Goal: Information Seeking & Learning: Learn about a topic

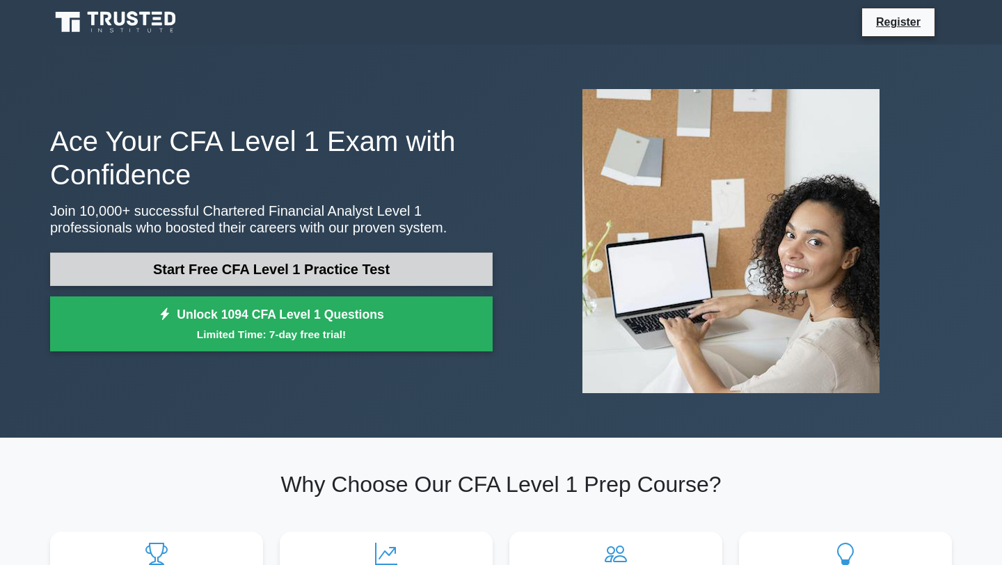
click at [359, 272] on link "Start Free CFA Level 1 Practice Test" at bounding box center [271, 268] width 442 height 33
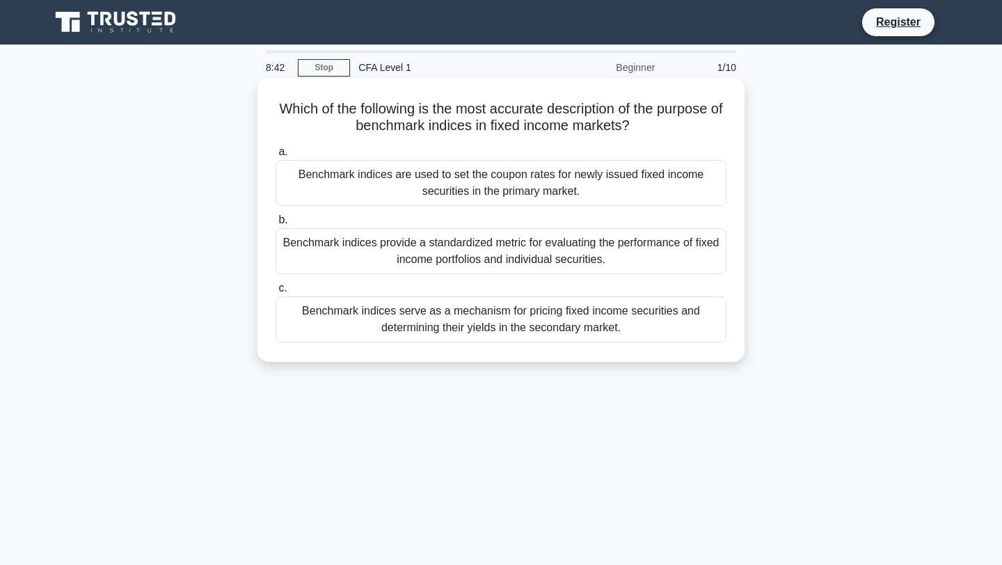
click at [533, 175] on div "Benchmark indices are used to set the coupon rates for newly issued fixed incom…" at bounding box center [500, 183] width 451 height 46
click at [275, 156] on input "a. Benchmark indices are used to set the coupon rates for newly issued fixed in…" at bounding box center [275, 151] width 0 height 9
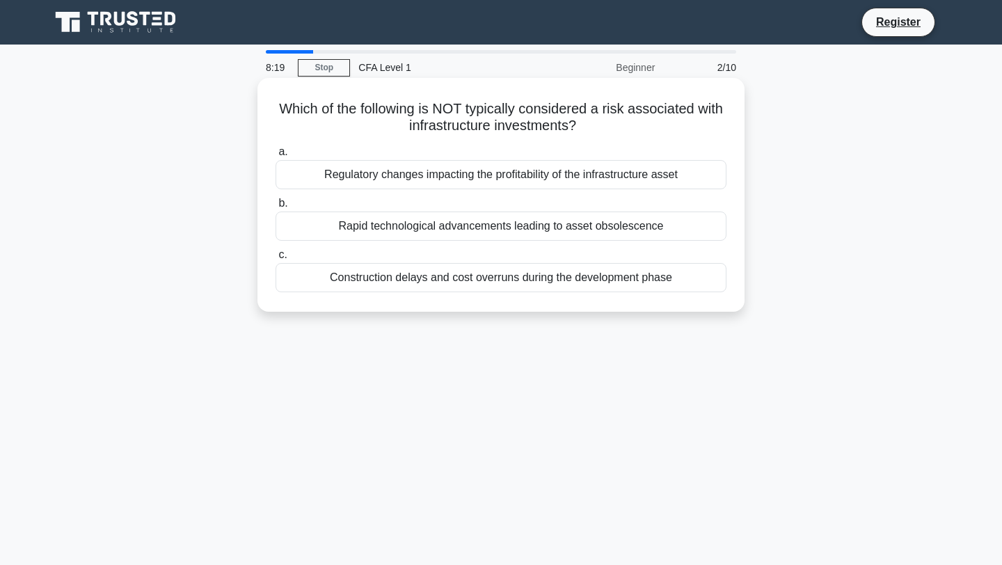
scroll to position [1, 0]
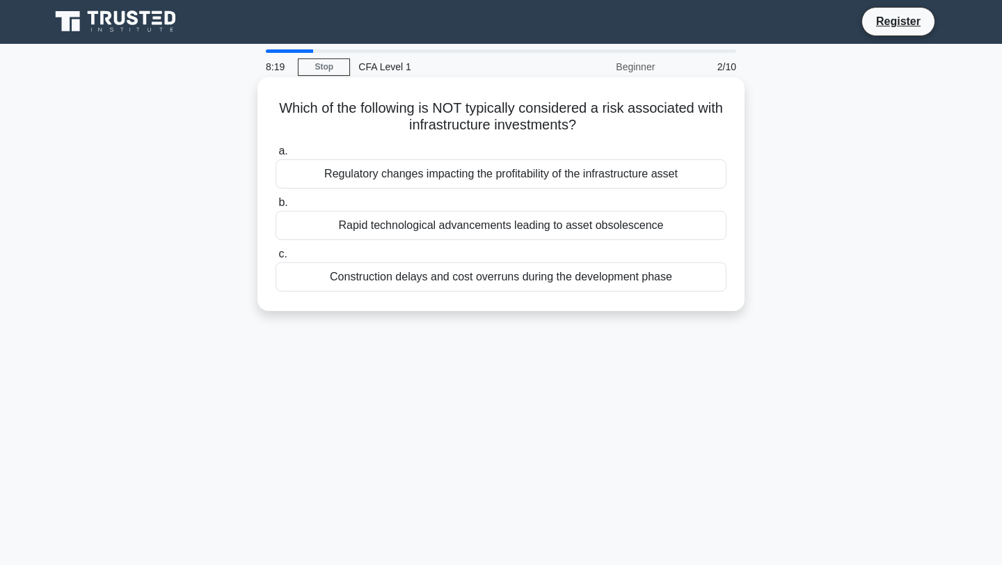
click at [525, 227] on div "Rapid technological advancements leading to asset obsolescence" at bounding box center [500, 225] width 451 height 29
click at [275, 207] on input "b. Rapid technological advancements leading to asset obsolescence" at bounding box center [275, 202] width 0 height 9
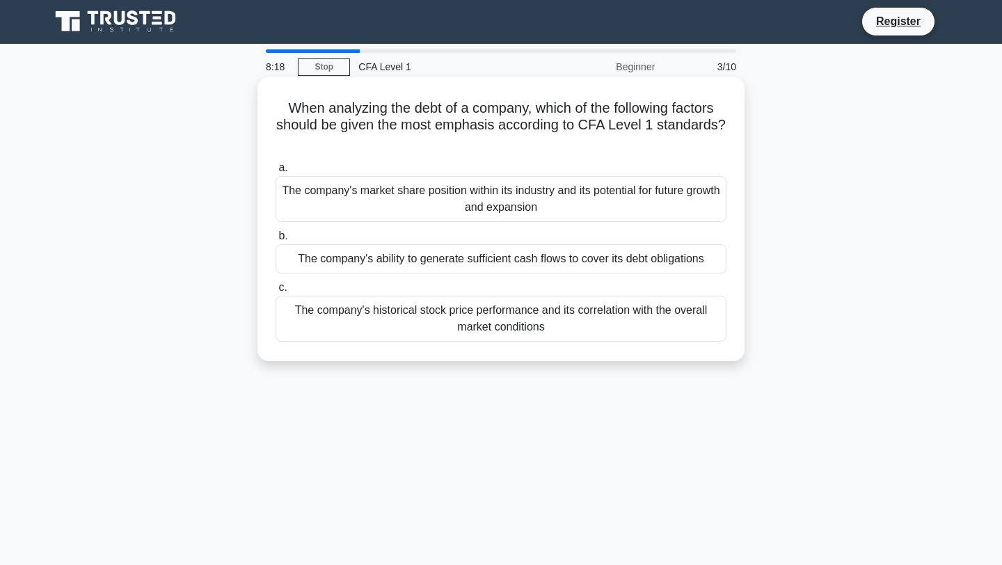
scroll to position [0, 0]
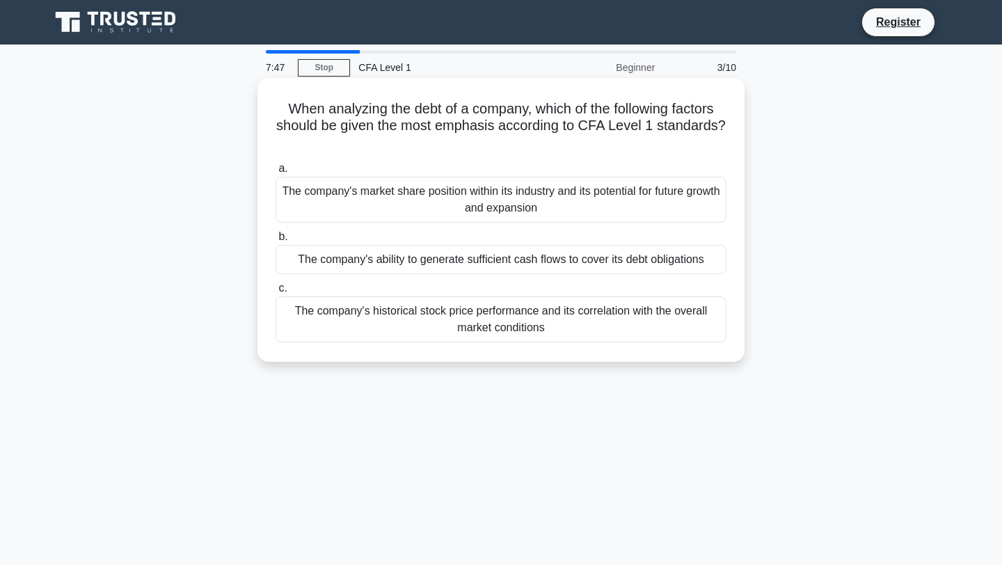
click at [490, 268] on div "The company's ability to generate sufficient cash flows to cover its debt oblig…" at bounding box center [500, 259] width 451 height 29
click at [275, 241] on input "b. The company's ability to generate sufficient cash flows to cover its debt ob…" at bounding box center [275, 236] width 0 height 9
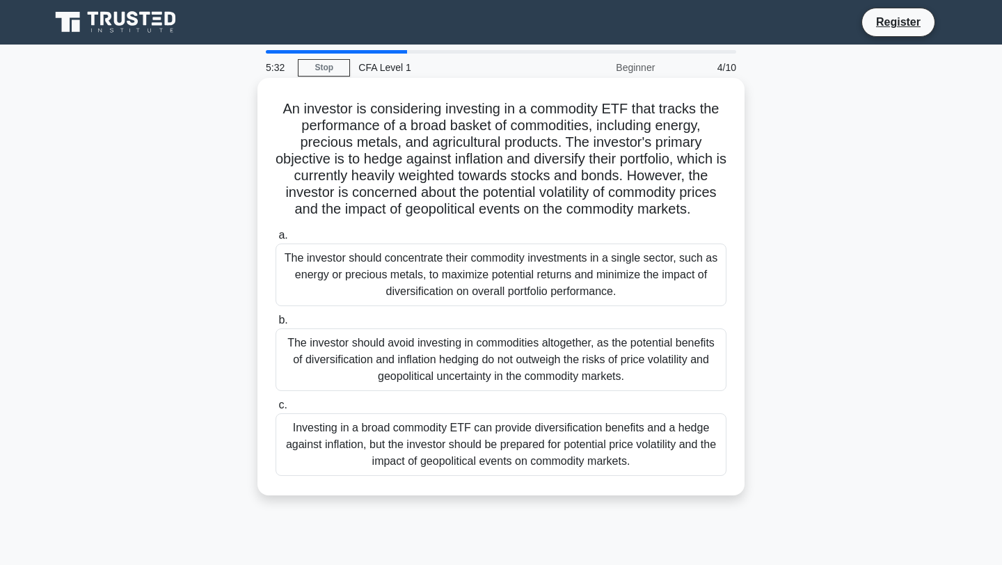
click at [652, 459] on div "Investing in a broad commodity ETF can provide diversification benefits and a h…" at bounding box center [500, 444] width 451 height 63
click at [275, 410] on input "c. Investing in a broad commodity ETF can provide diversification benefits and …" at bounding box center [275, 405] width 0 height 9
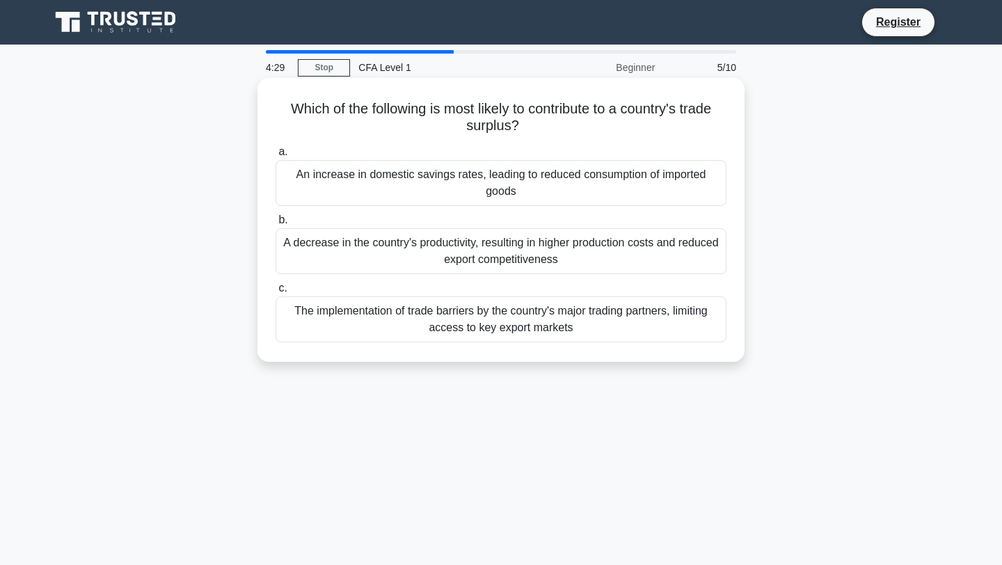
click at [561, 323] on div "The implementation of trade barriers by the country's major trading partners, l…" at bounding box center [500, 319] width 451 height 46
click at [275, 293] on input "c. The implementation of trade barriers by the country's major trading partners…" at bounding box center [275, 288] width 0 height 9
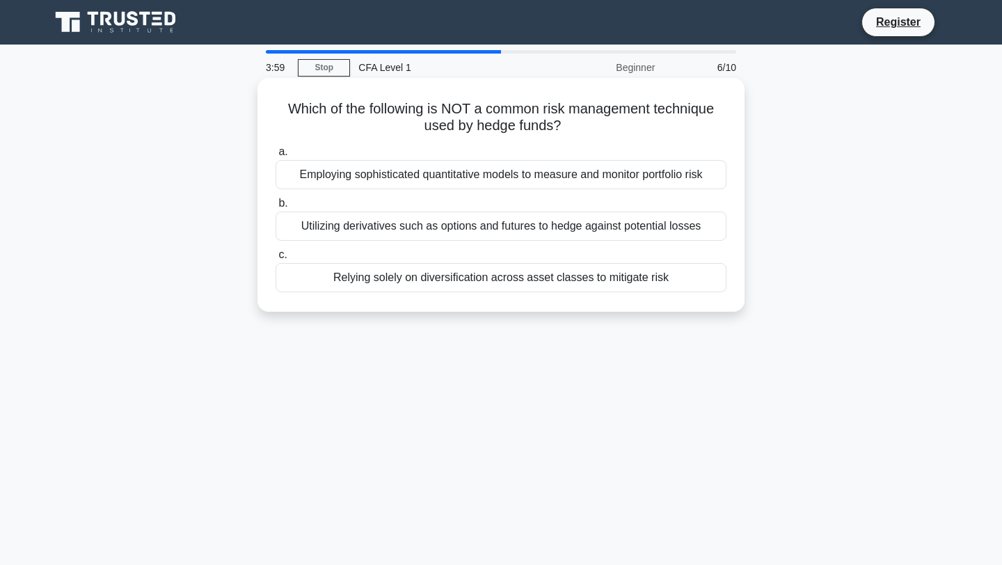
click at [546, 284] on div "Relying solely on diversification across asset classes to mitigate risk" at bounding box center [500, 277] width 451 height 29
click at [275, 259] on input "c. Relying solely on diversification across asset classes to mitigate risk" at bounding box center [275, 254] width 0 height 9
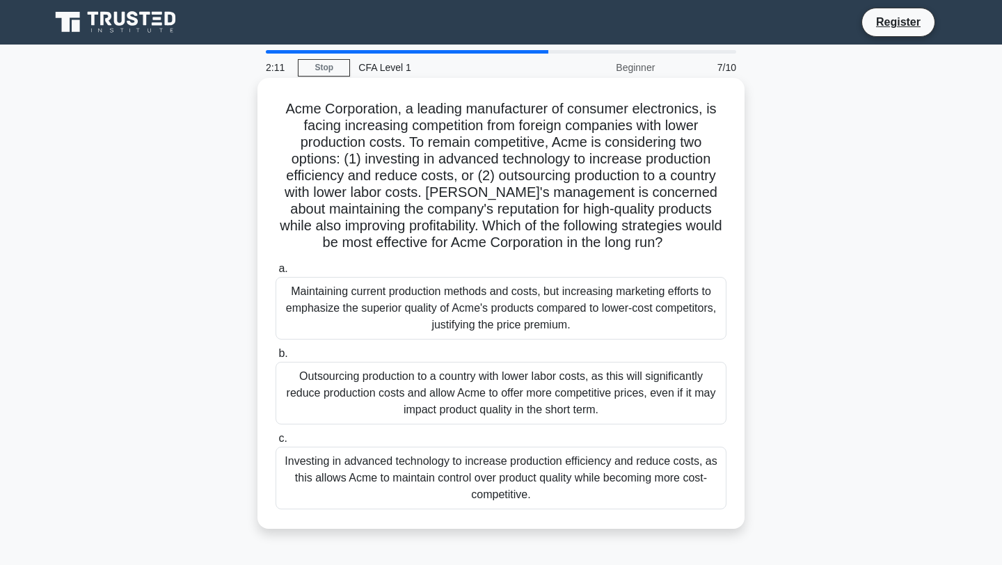
click at [410, 488] on div "Investing in advanced technology to increase production efficiency and reduce c…" at bounding box center [500, 478] width 451 height 63
click at [275, 443] on input "c. Investing in advanced technology to increase production efficiency and reduc…" at bounding box center [275, 438] width 0 height 9
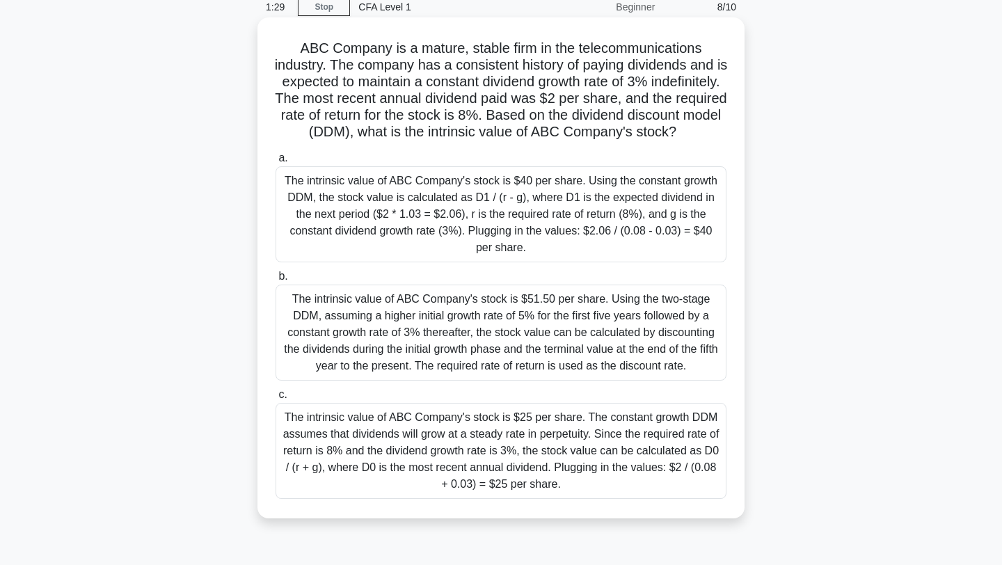
scroll to position [72, 0]
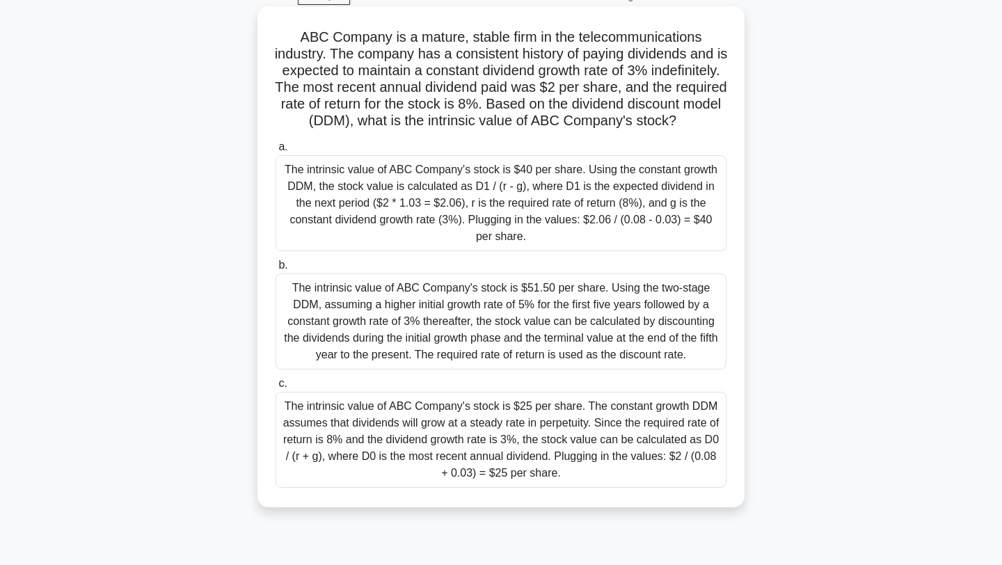
click at [488, 306] on div "The intrinsic value of ABC Company's stock is $51.50 per share. Using the two-s…" at bounding box center [500, 321] width 451 height 96
click at [275, 270] on input "b. The intrinsic value of ABC Company's stock is $51.50 per share. Using the tw…" at bounding box center [275, 265] width 0 height 9
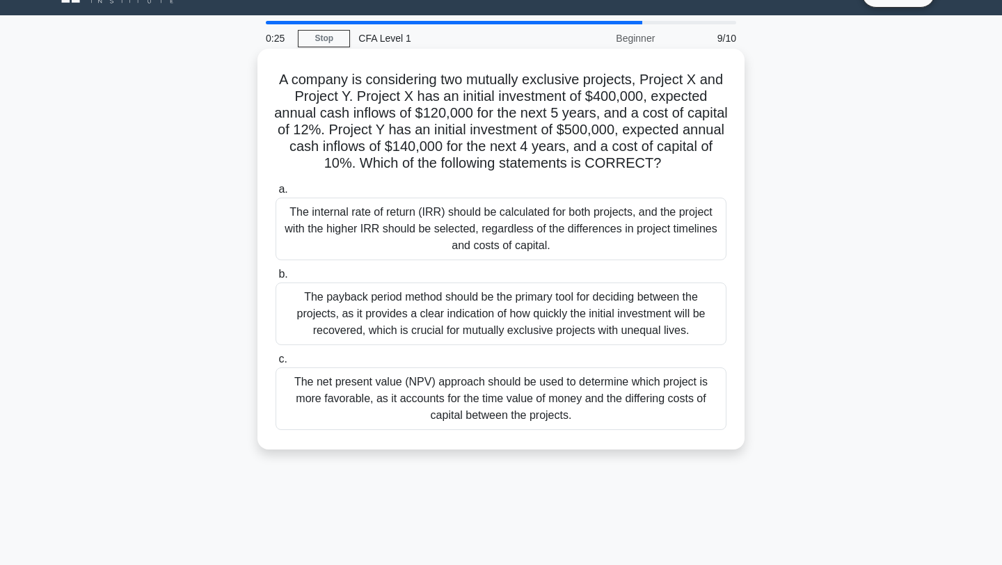
scroll to position [0, 0]
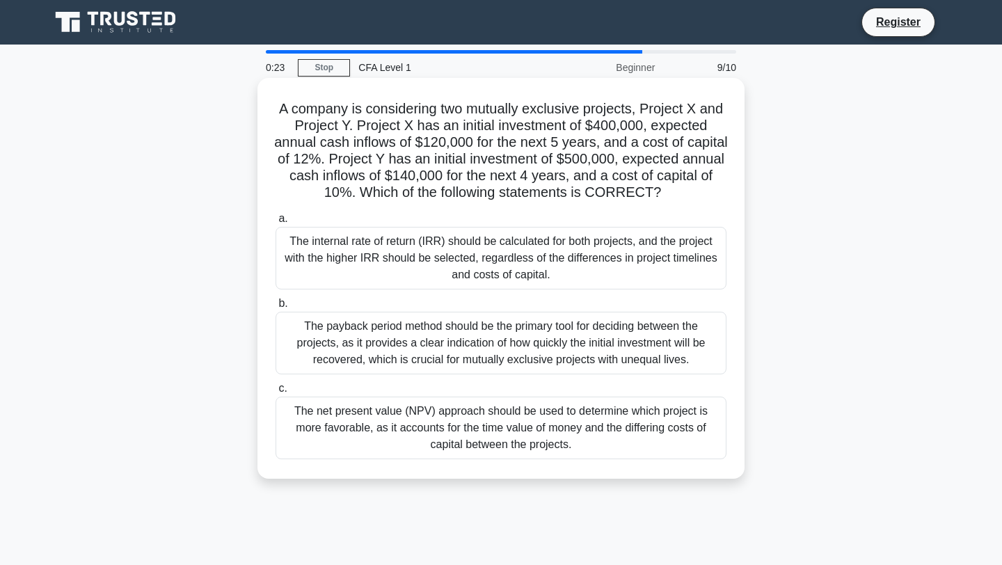
click at [499, 411] on div "The net present value (NPV) approach should be used to determine which project …" at bounding box center [500, 427] width 451 height 63
click at [275, 393] on input "c. The net present value (NPV) approach should be used to determine which proje…" at bounding box center [275, 388] width 0 height 9
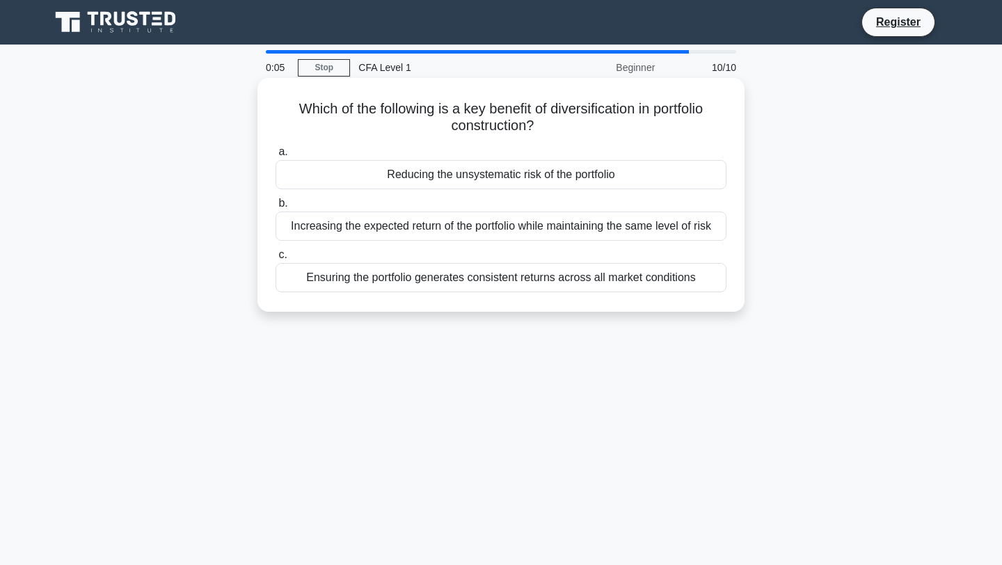
click at [513, 172] on div "Reducing the unsystematic risk of the portfolio" at bounding box center [500, 174] width 451 height 29
click at [275, 156] on input "a. Reducing the unsystematic risk of the portfolio" at bounding box center [275, 151] width 0 height 9
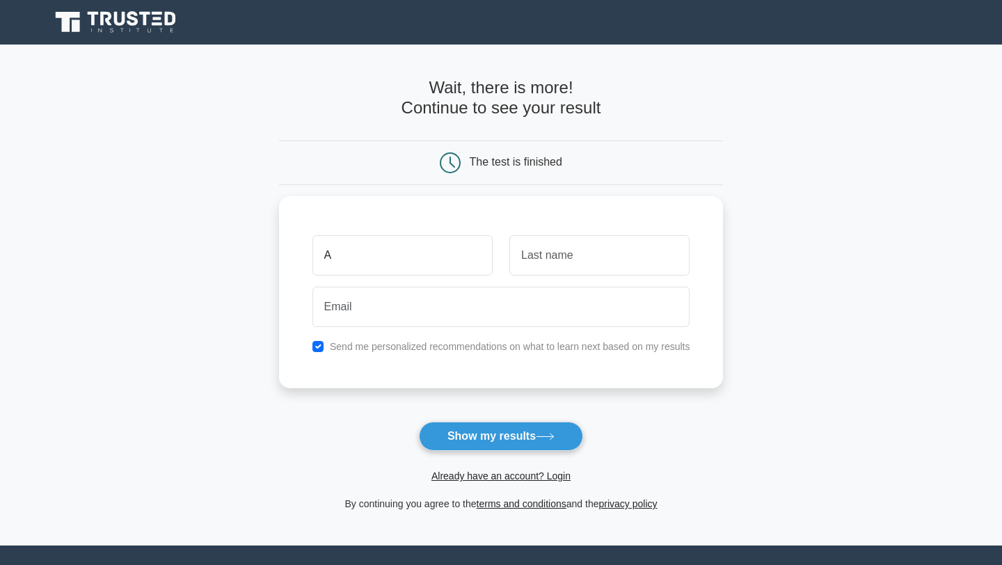
type input "A"
type input "J"
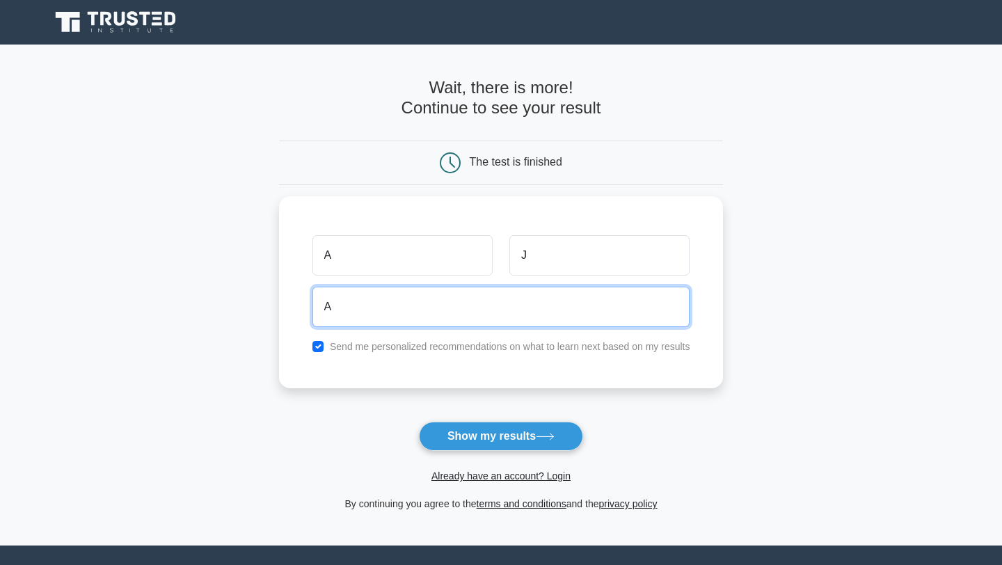
type input "[EMAIL_ADDRESS][DOMAIN_NAME]"
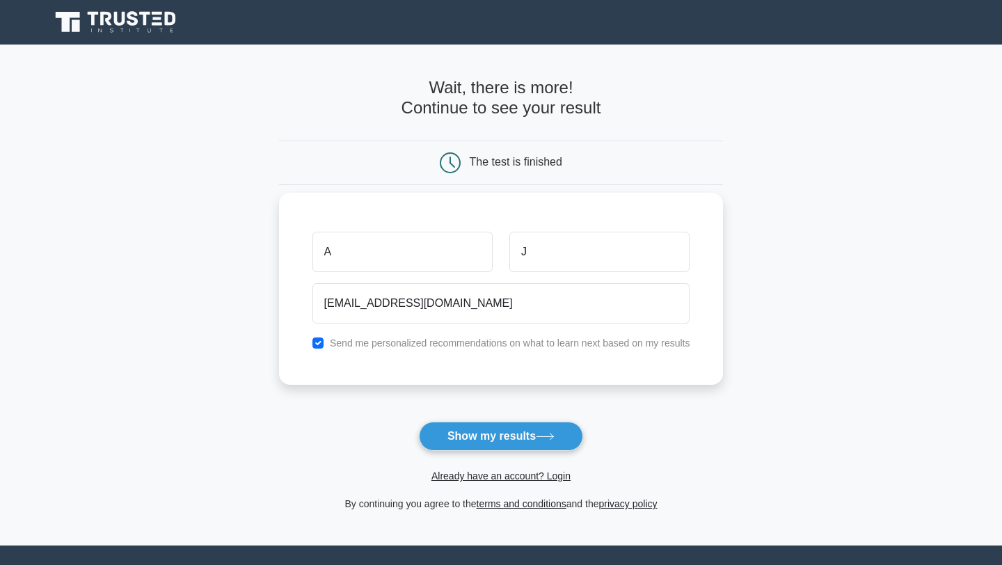
click at [431, 342] on label "Send me personalized recommendations on what to learn next based on my results" at bounding box center [510, 342] width 360 height 11
click at [319, 342] on input "checkbox" at bounding box center [317, 342] width 11 height 11
click at [316, 343] on input "checkbox" at bounding box center [317, 342] width 11 height 11
checkbox input "true"
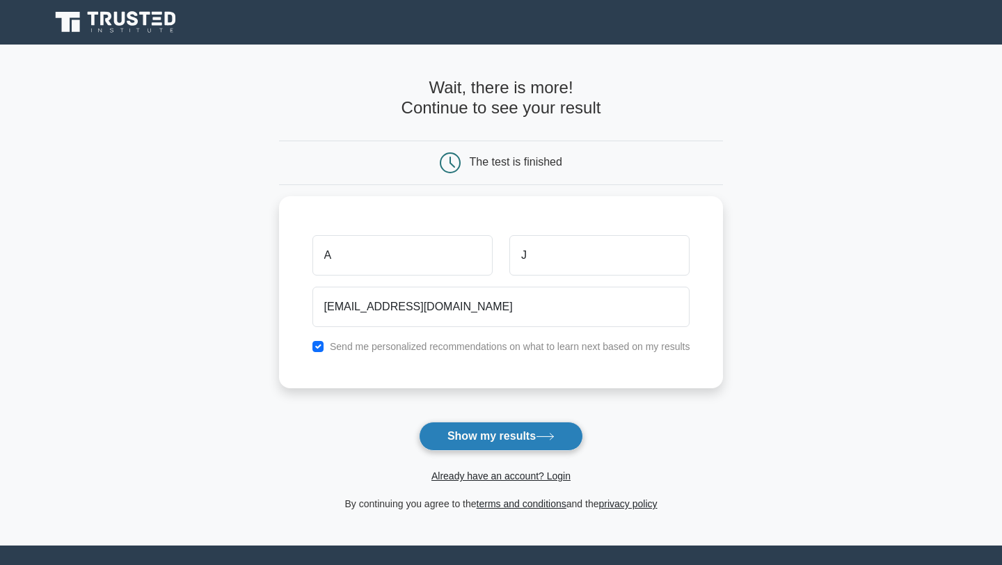
click at [451, 433] on button "Show my results" at bounding box center [501, 435] width 164 height 29
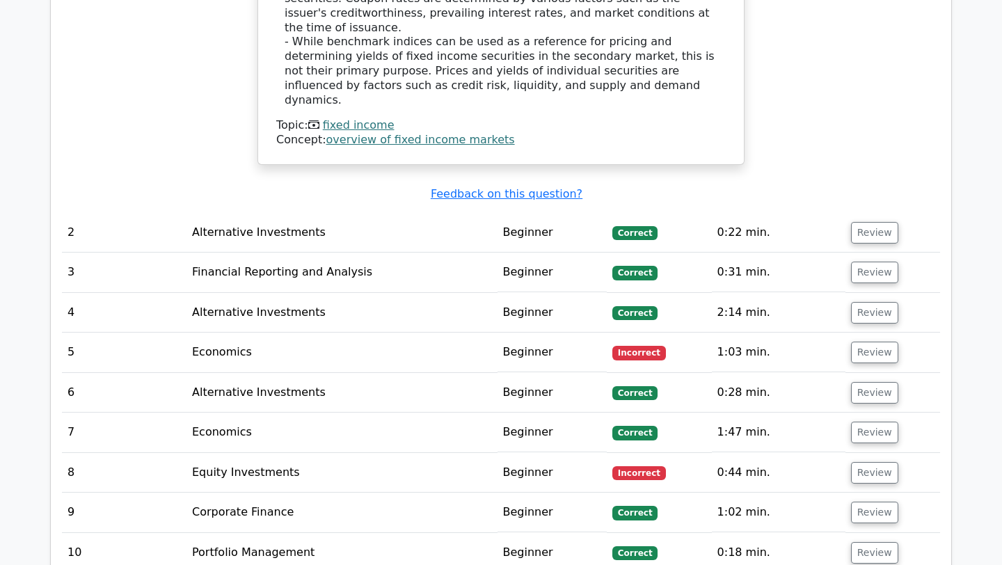
scroll to position [1705, 0]
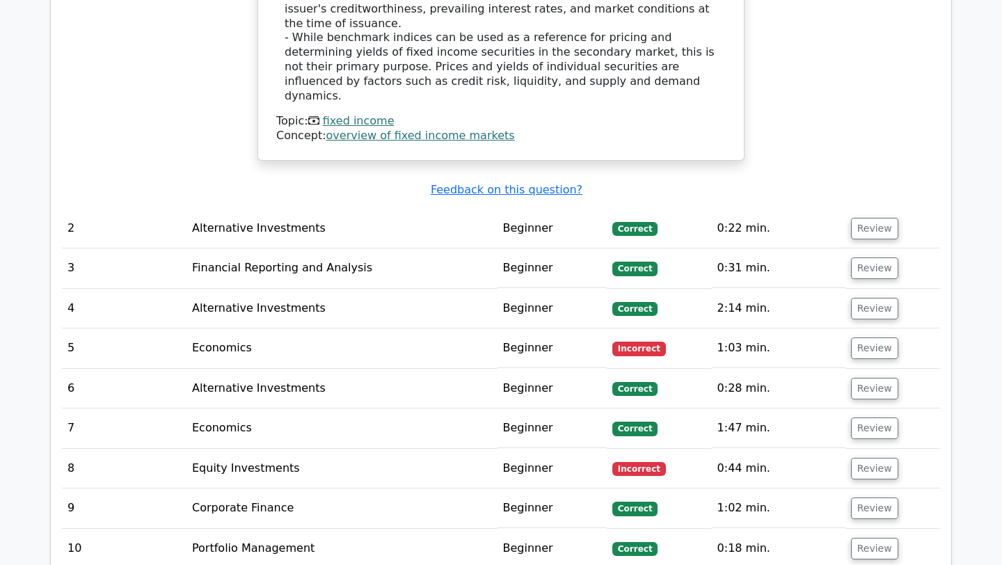
click at [554, 449] on td "Beginner" at bounding box center [552, 469] width 110 height 40
click at [529, 488] on td "Beginner" at bounding box center [552, 508] width 110 height 40
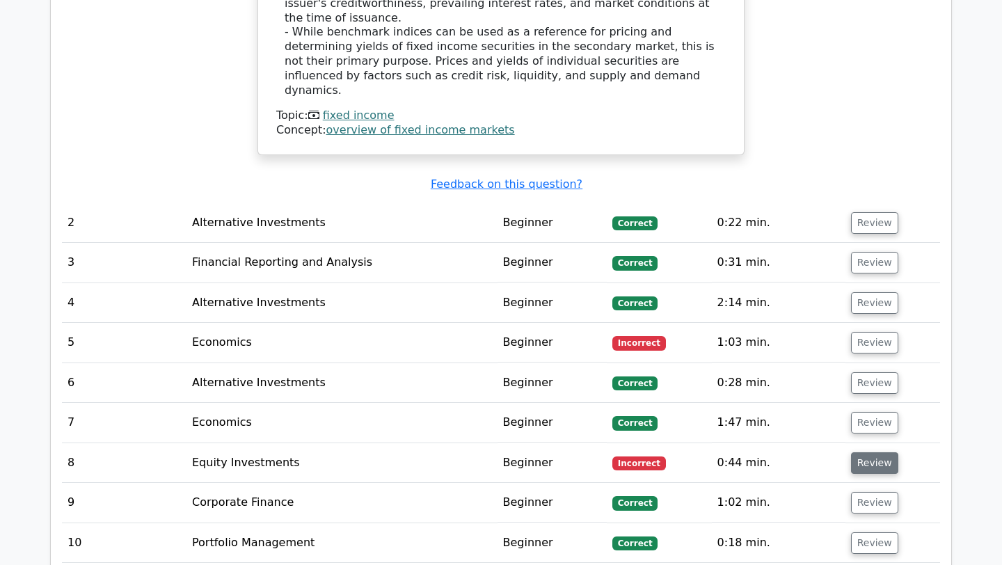
click at [853, 452] on button "Review" at bounding box center [874, 463] width 47 height 22
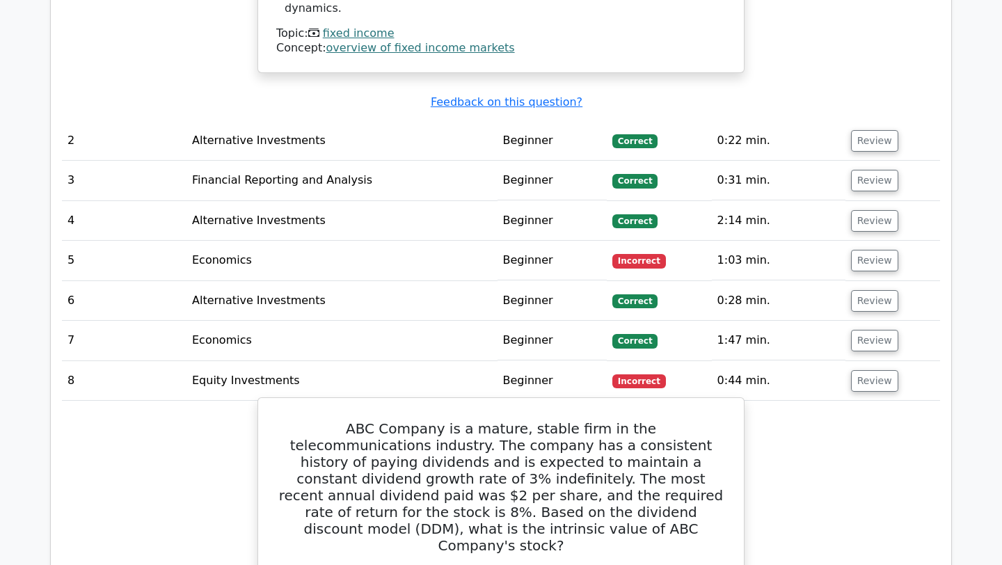
scroll to position [1791, 0]
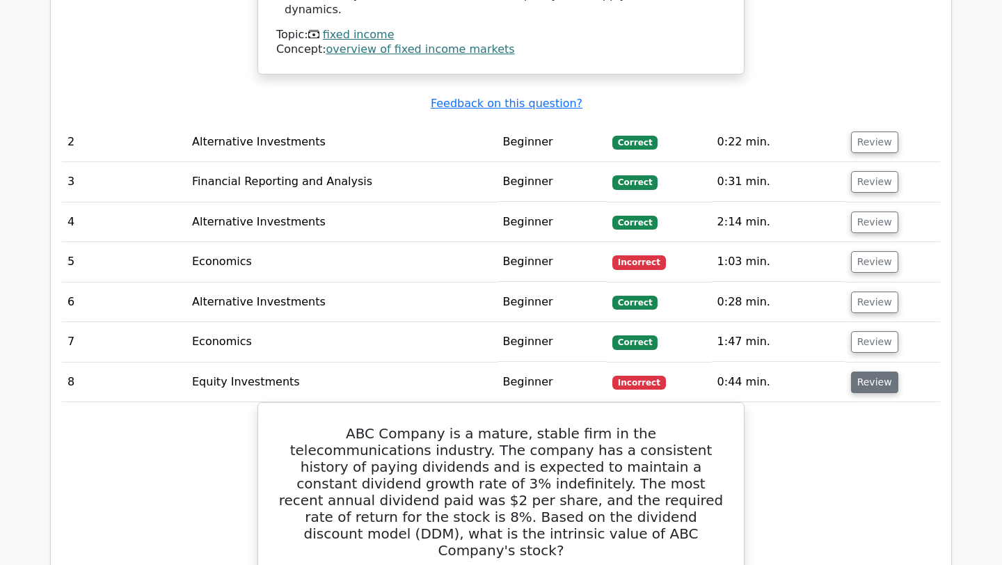
click at [873, 371] on button "Review" at bounding box center [874, 382] width 47 height 22
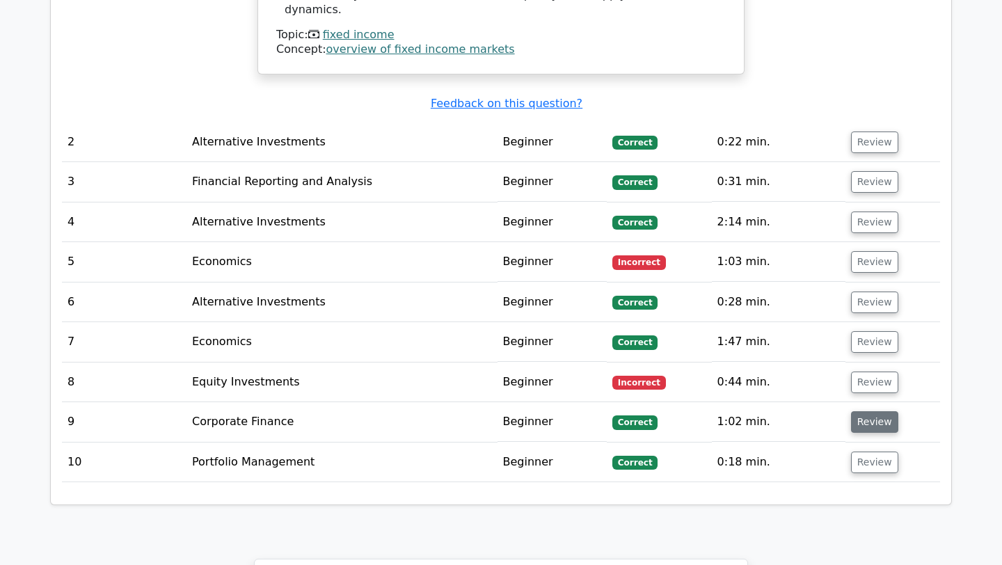
scroll to position [1788, 0]
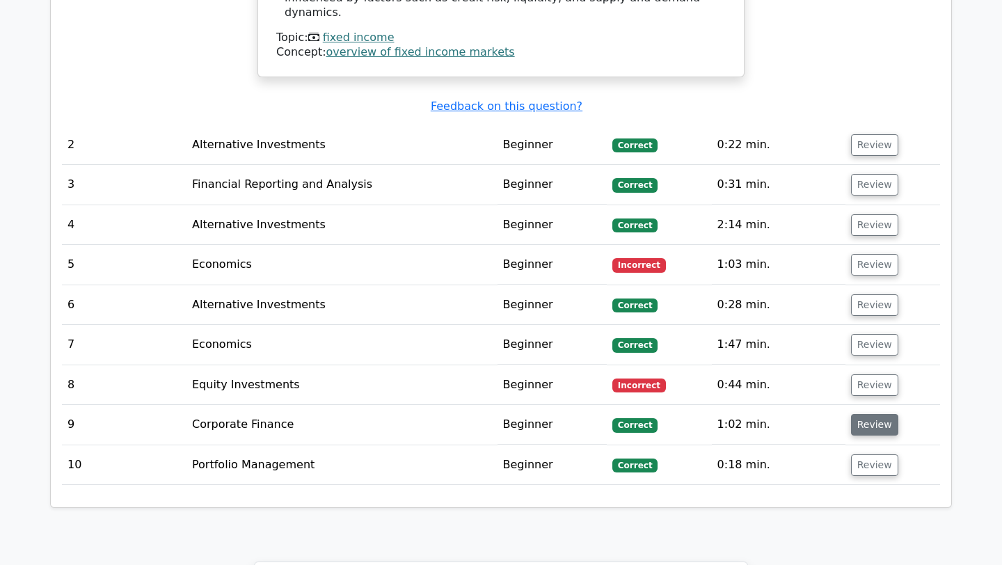
click at [862, 414] on button "Review" at bounding box center [874, 425] width 47 height 22
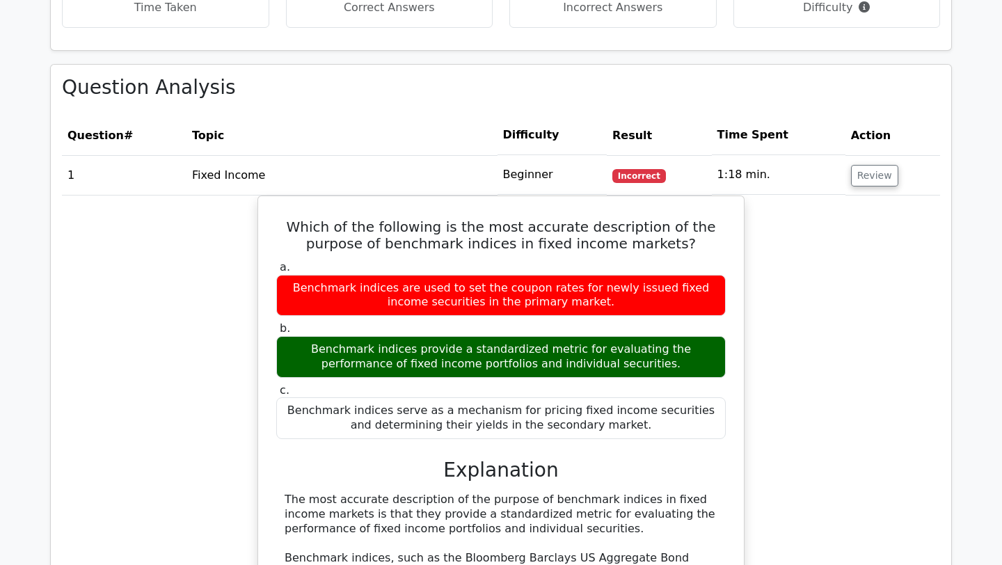
scroll to position [1040, 0]
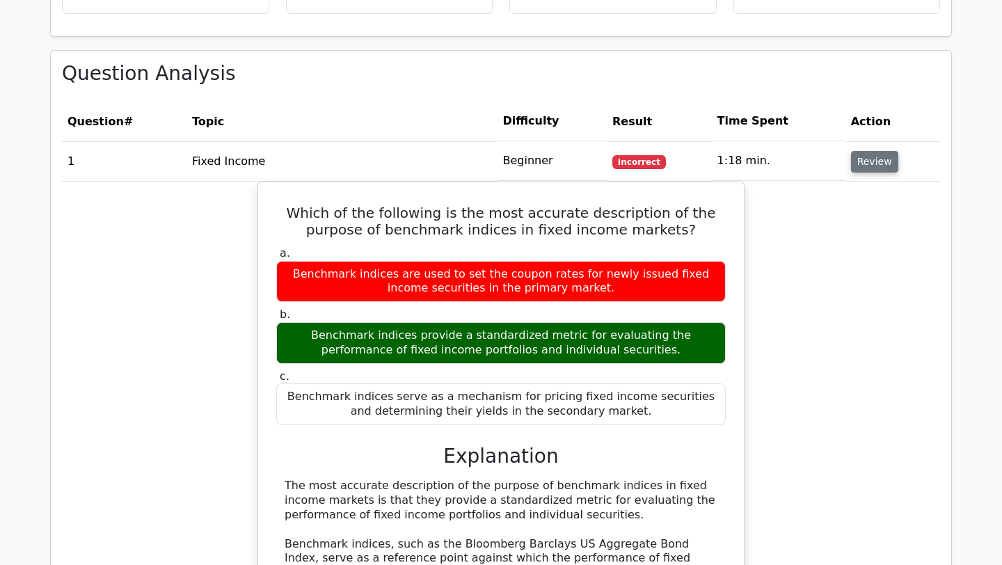
click at [861, 151] on button "Review" at bounding box center [874, 162] width 47 height 22
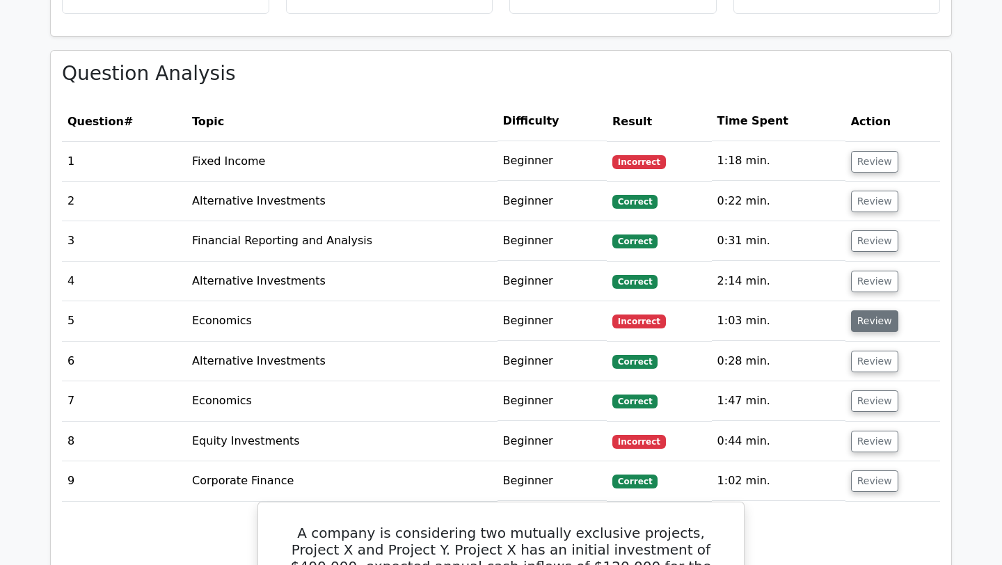
click at [880, 310] on button "Review" at bounding box center [874, 321] width 47 height 22
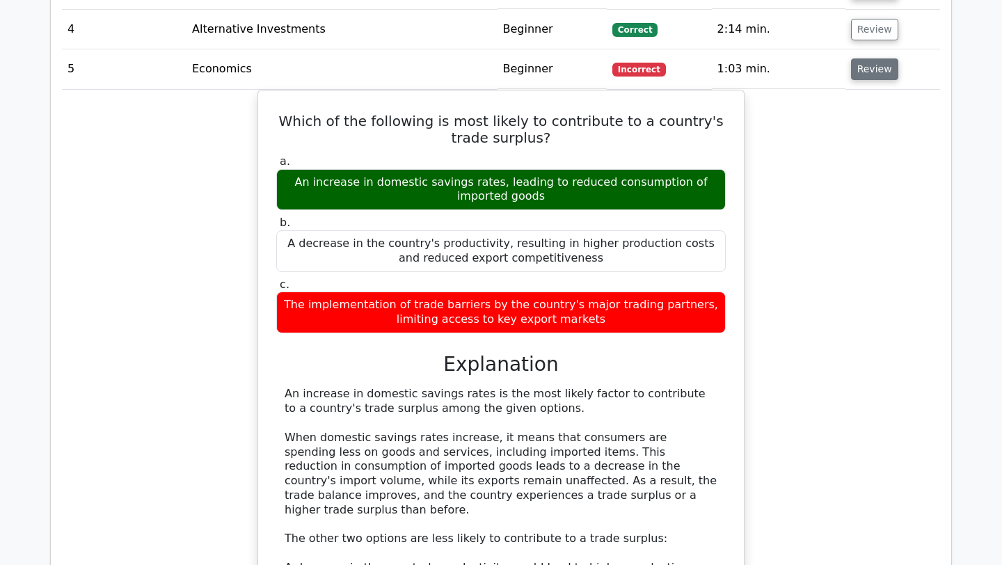
scroll to position [1164, 0]
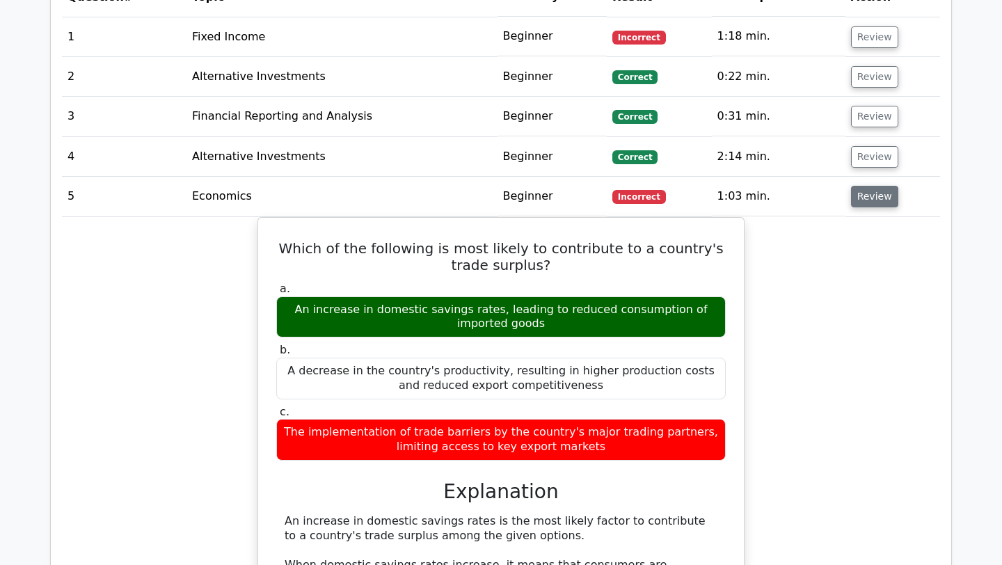
click at [869, 186] on button "Review" at bounding box center [874, 197] width 47 height 22
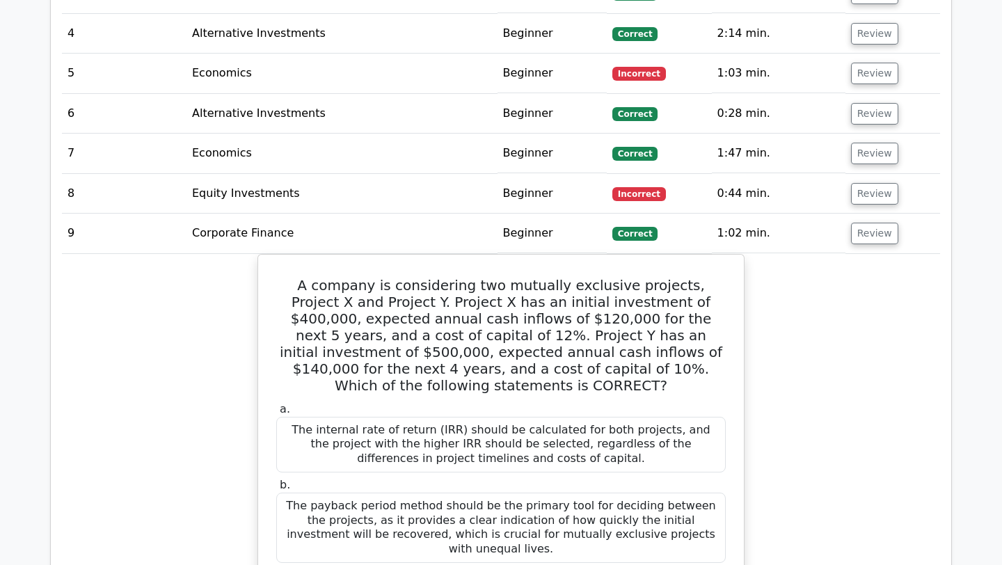
scroll to position [1264, 0]
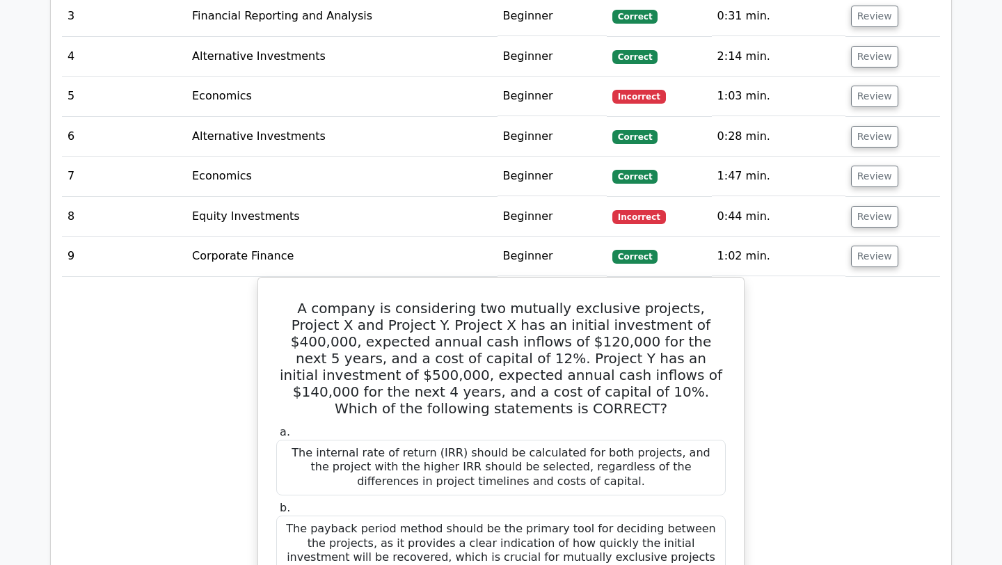
click at [791, 245] on td "1:02 min." at bounding box center [779, 256] width 134 height 40
click at [851, 246] on button "Review" at bounding box center [874, 257] width 47 height 22
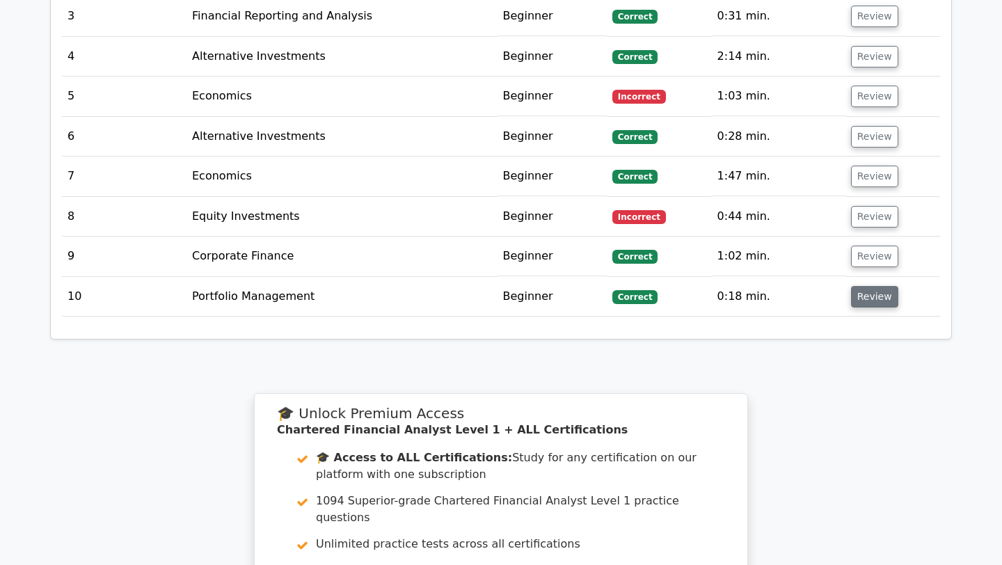
click at [864, 287] on button "Review" at bounding box center [874, 297] width 47 height 22
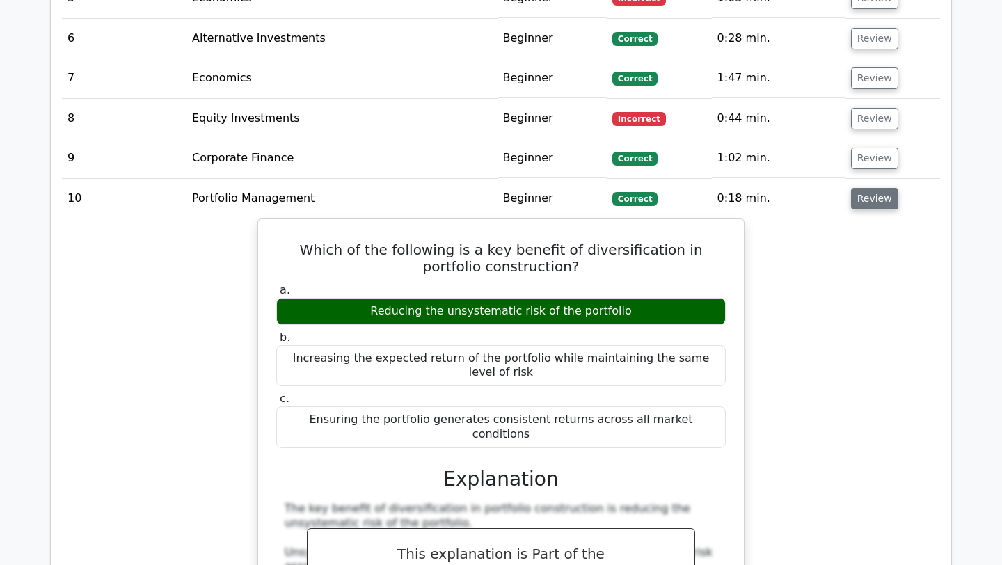
scroll to position [1379, 0]
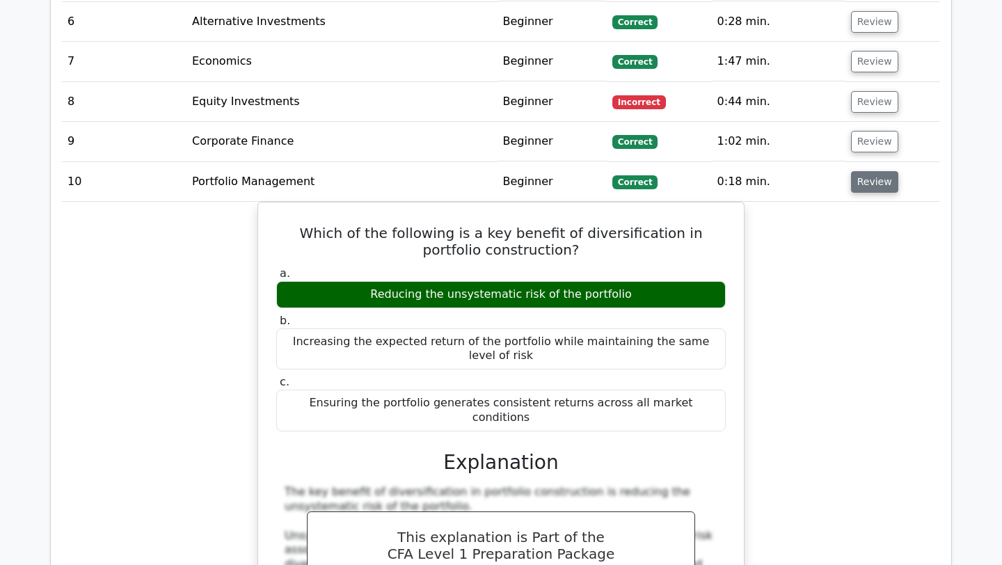
click at [877, 171] on button "Review" at bounding box center [874, 182] width 47 height 22
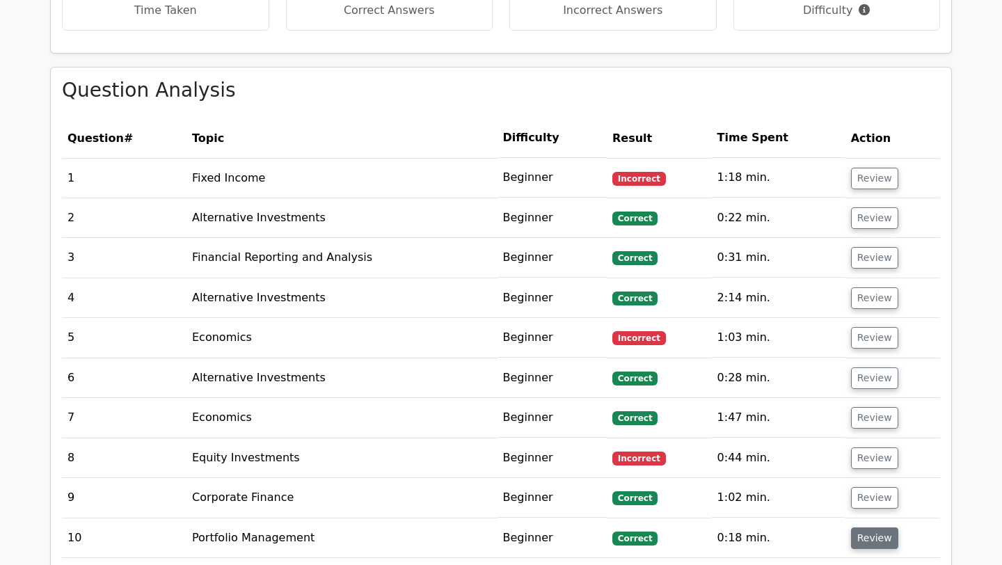
scroll to position [1020, 0]
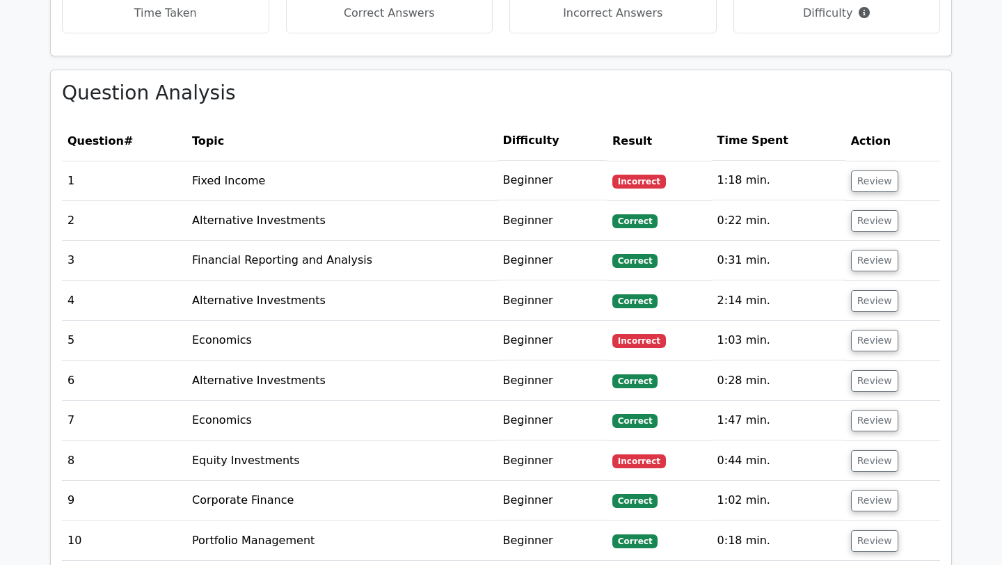
click at [883, 521] on td "Review" at bounding box center [892, 541] width 95 height 40
click at [881, 490] on button "Review" at bounding box center [874, 501] width 47 height 22
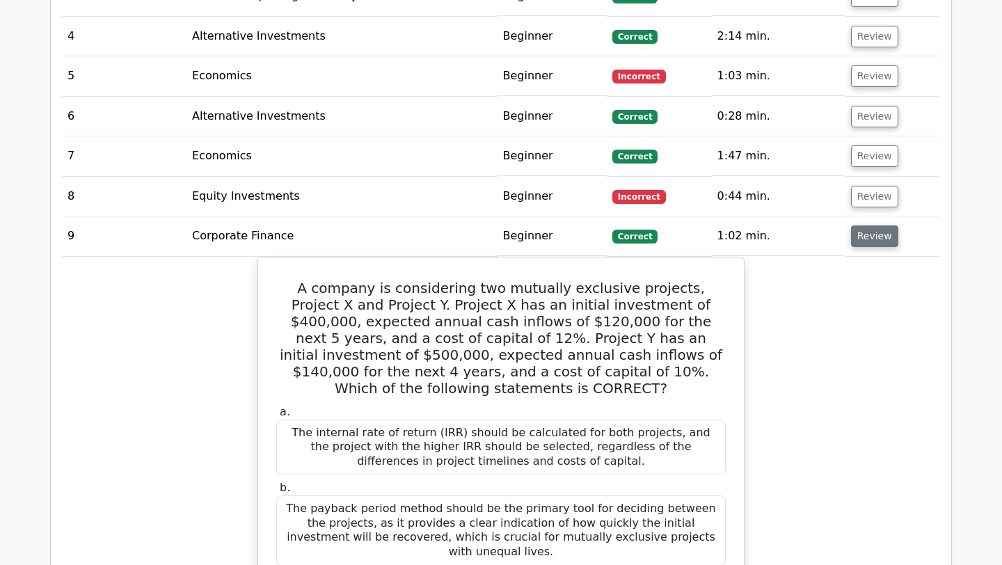
scroll to position [1264, 0]
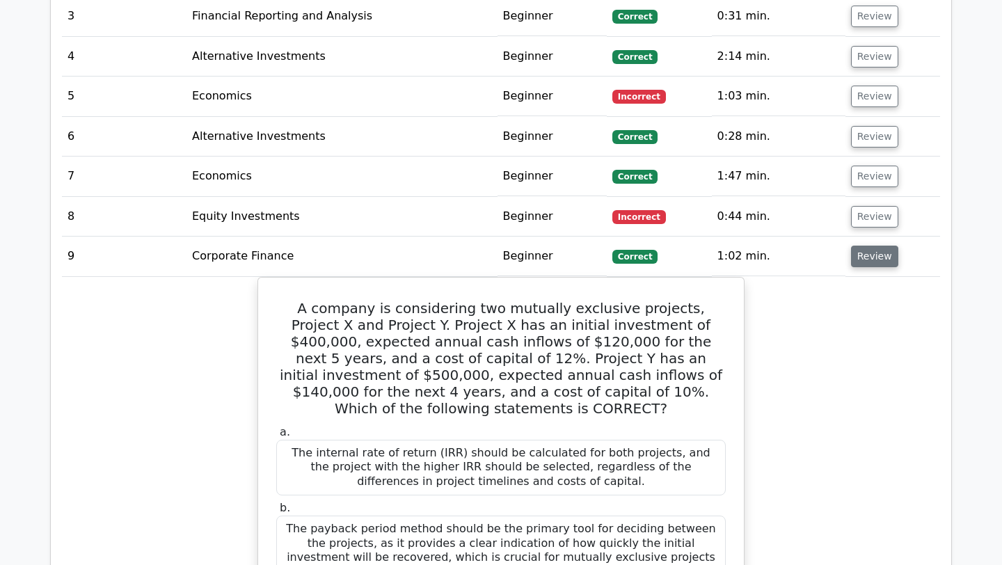
click at [874, 246] on button "Review" at bounding box center [874, 257] width 47 height 22
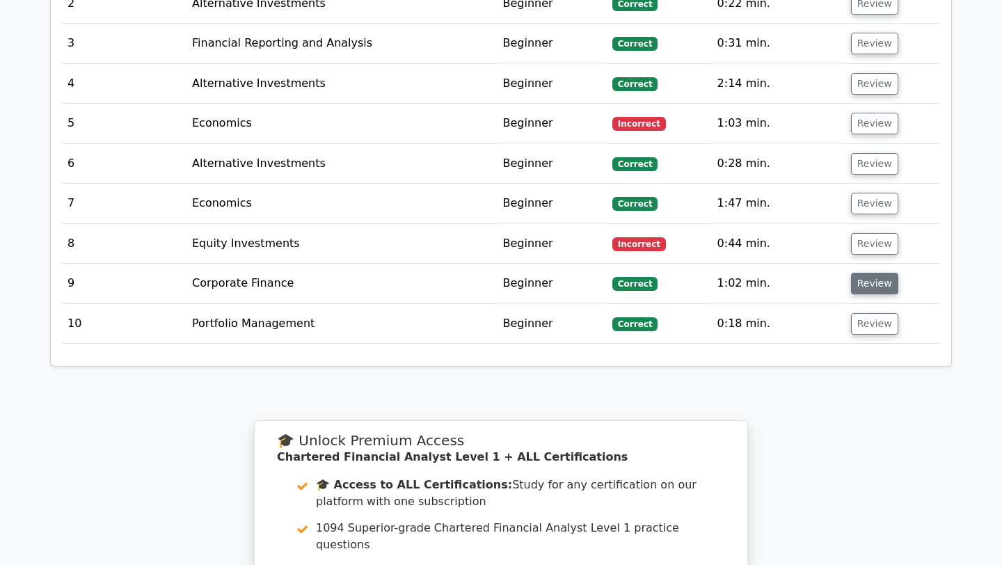
scroll to position [1234, 0]
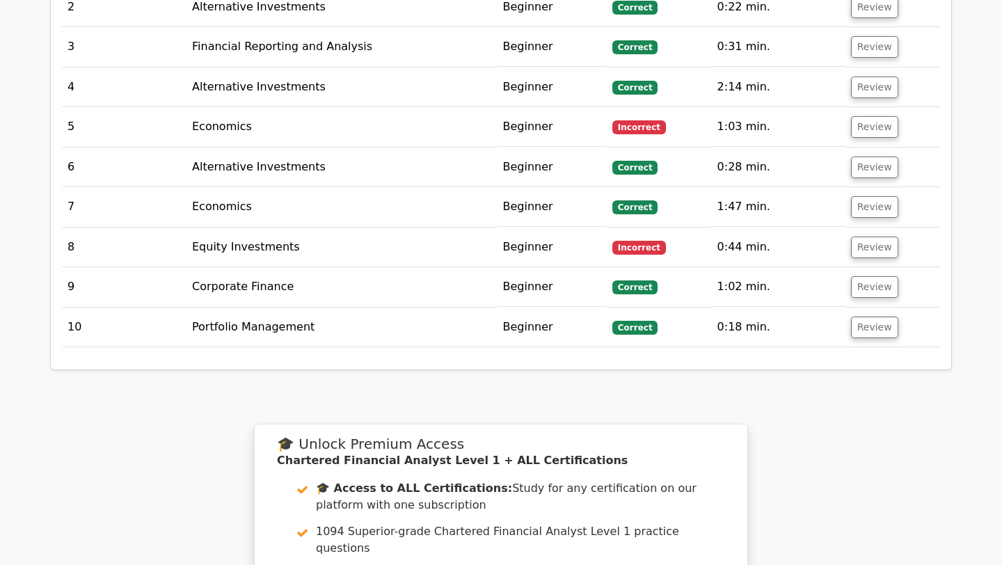
click at [866, 227] on td "Review" at bounding box center [892, 247] width 95 height 40
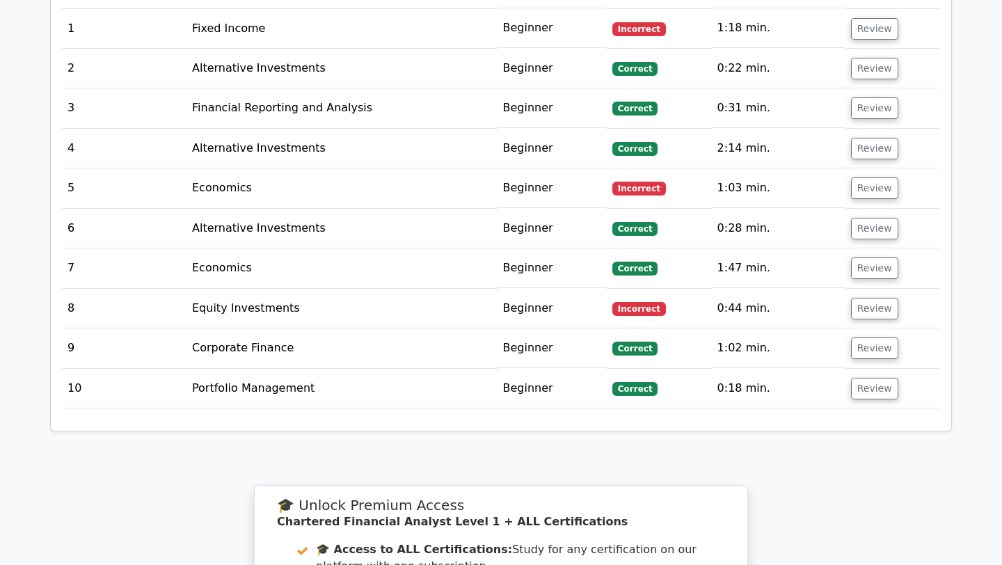
scroll to position [1140, 0]
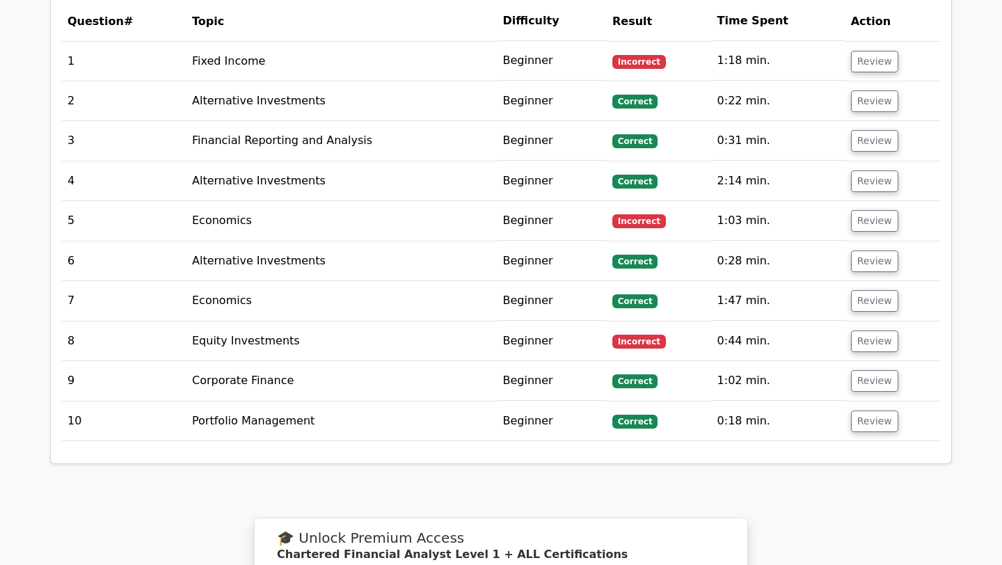
click at [894, 254] on td "Review" at bounding box center [892, 261] width 95 height 40
click at [881, 250] on button "Review" at bounding box center [874, 261] width 47 height 22
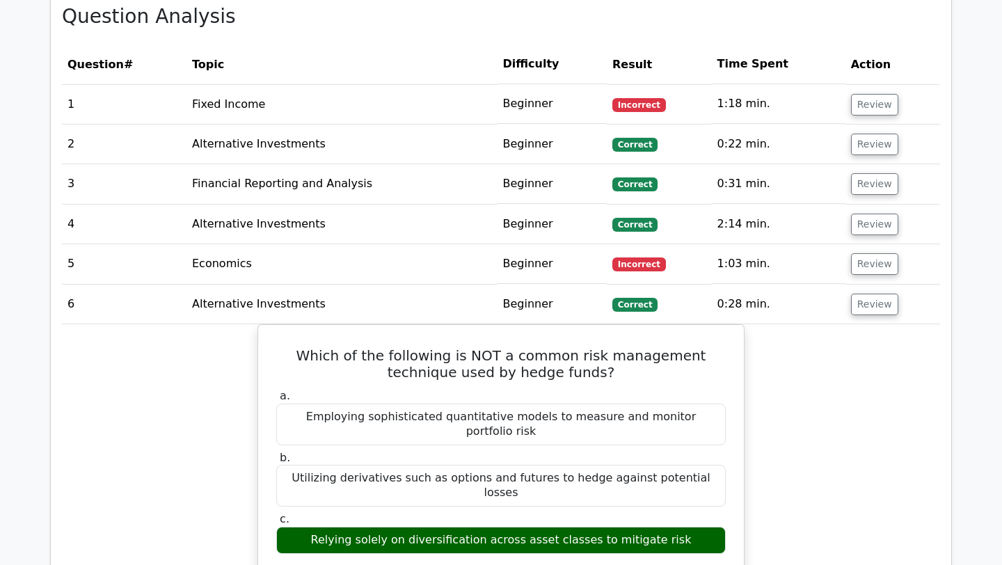
scroll to position [1096, 0]
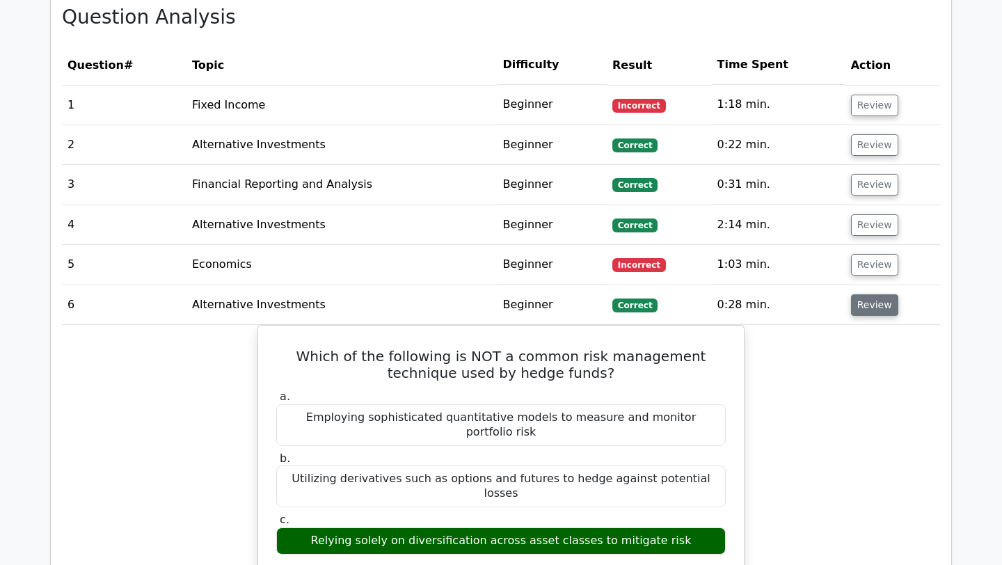
click at [884, 294] on button "Review" at bounding box center [874, 305] width 47 height 22
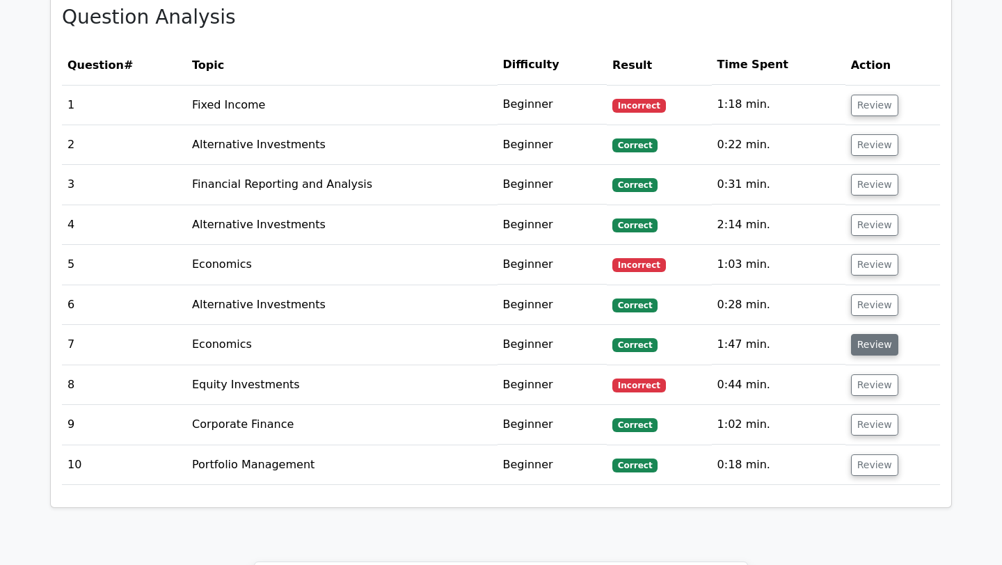
click at [881, 334] on button "Review" at bounding box center [874, 345] width 47 height 22
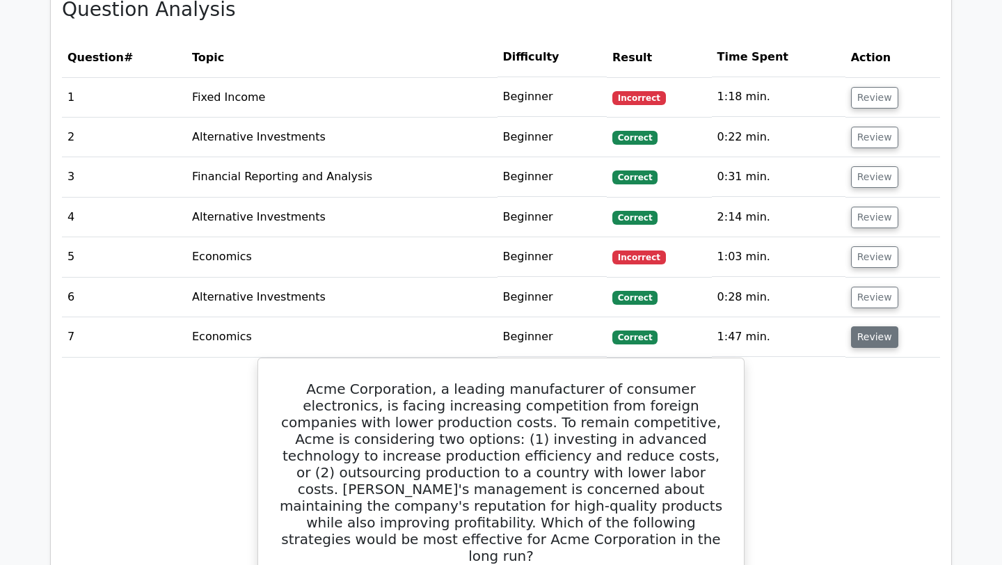
scroll to position [1098, 0]
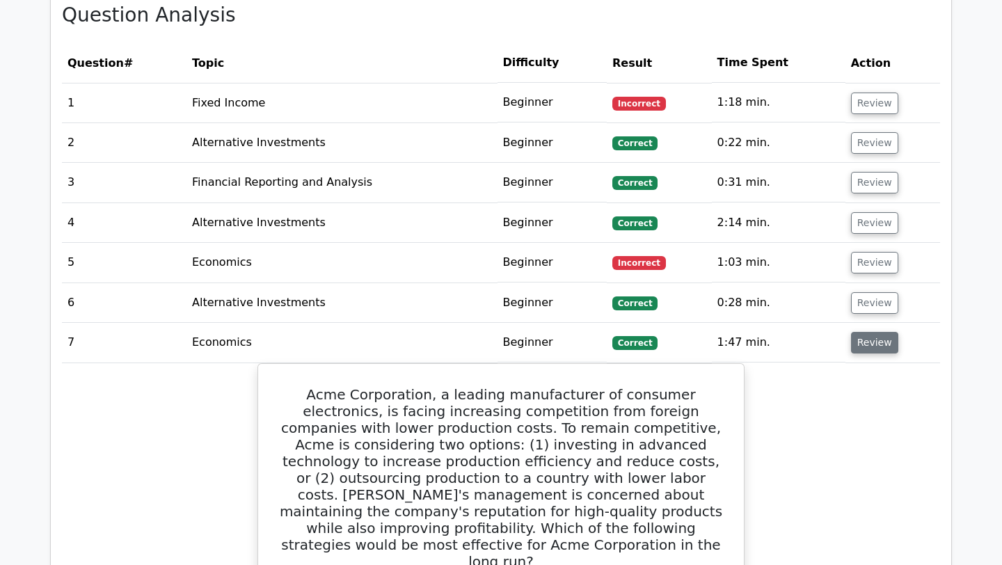
click at [881, 332] on button "Review" at bounding box center [874, 343] width 47 height 22
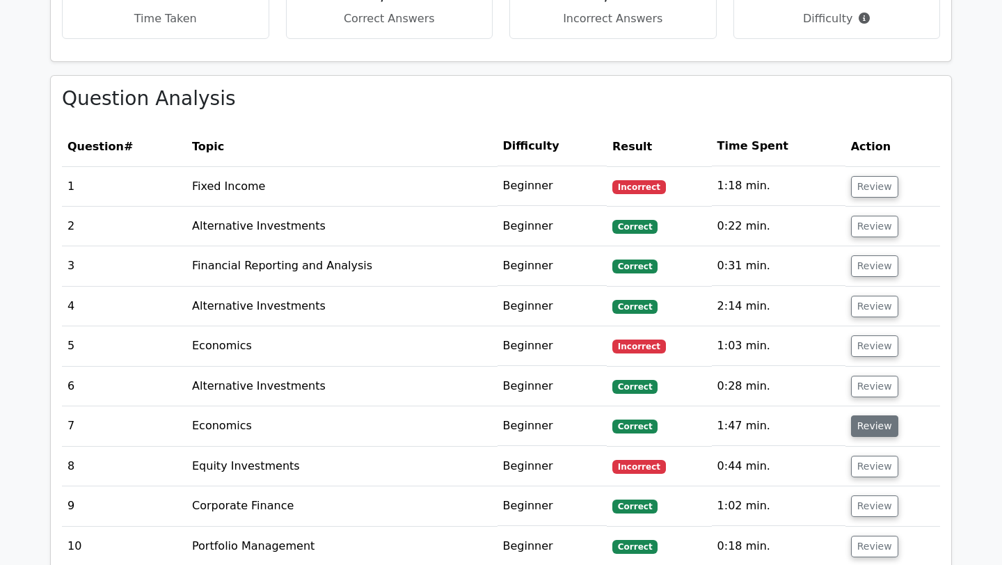
scroll to position [992, 0]
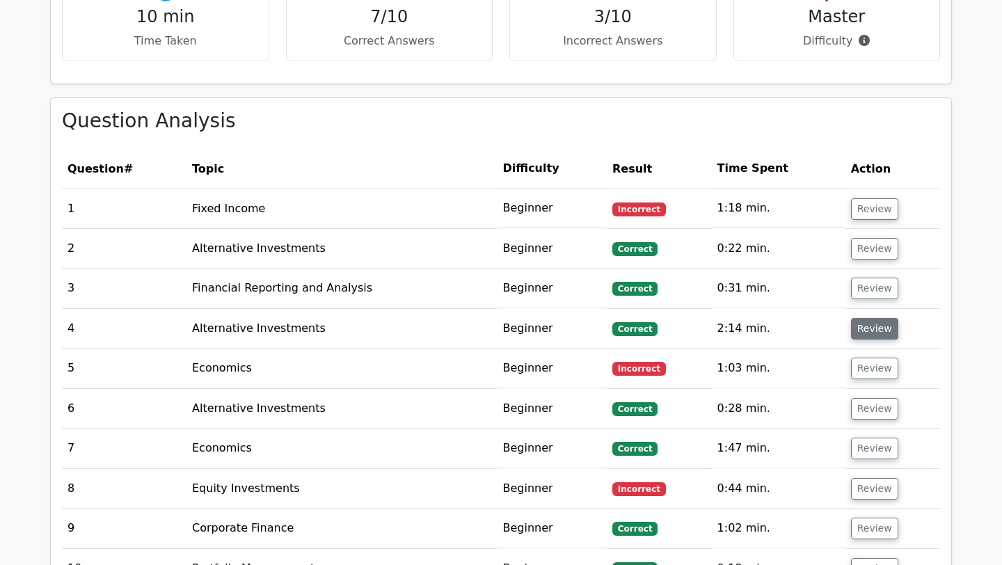
click at [874, 318] on button "Review" at bounding box center [874, 329] width 47 height 22
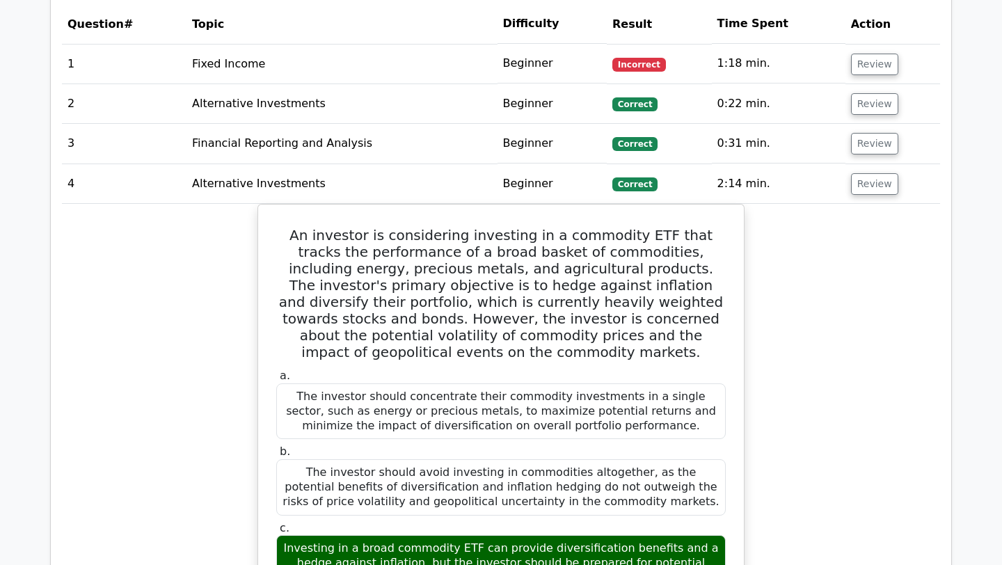
scroll to position [1098, 0]
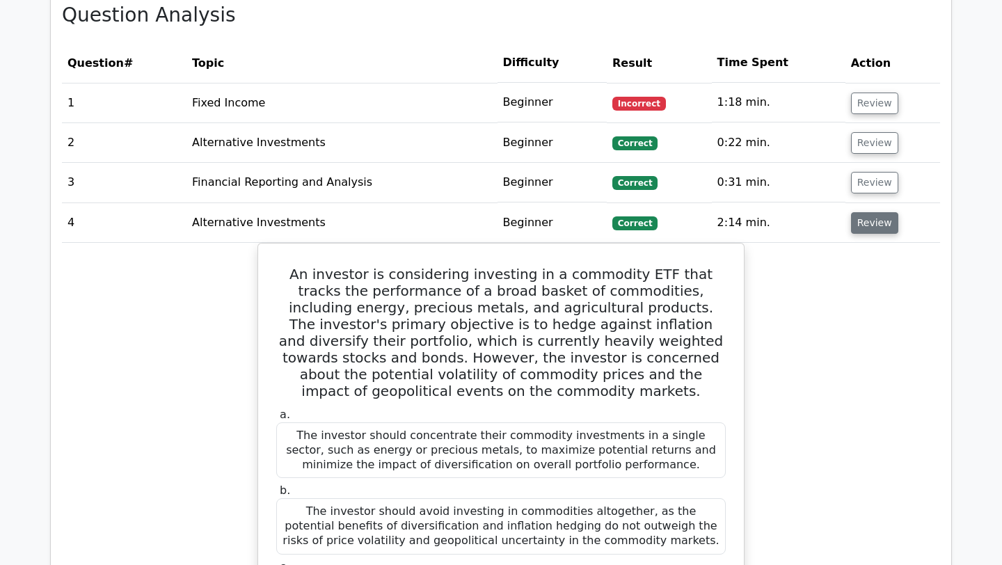
click at [877, 213] on button "Review" at bounding box center [874, 223] width 47 height 22
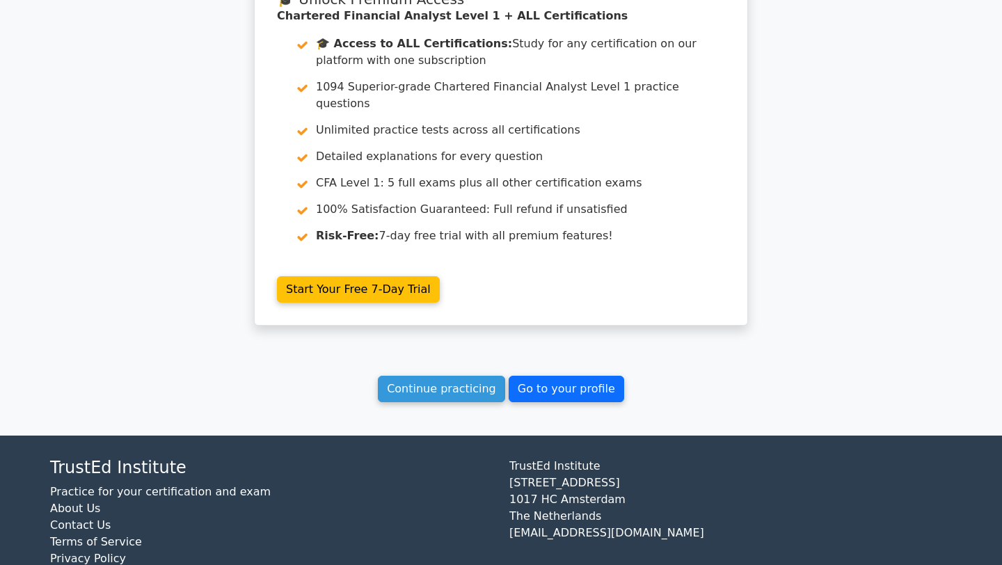
scroll to position [1680, 0]
